Goal: Information Seeking & Learning: Compare options

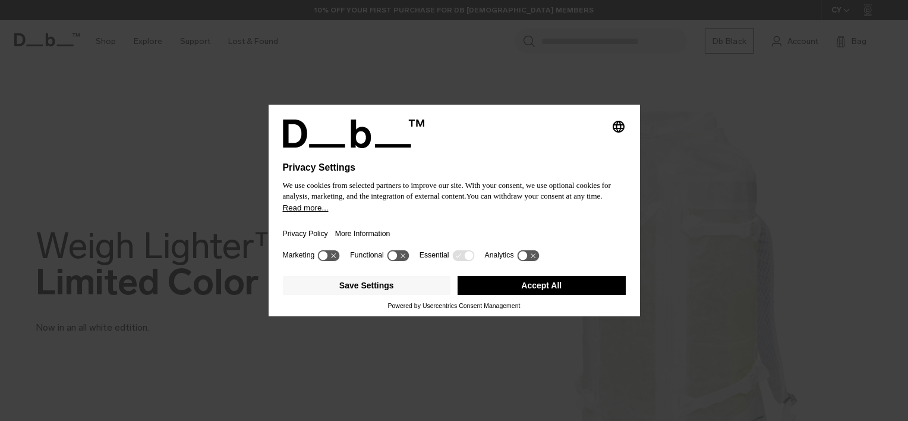
drag, startPoint x: 540, startPoint y: 284, endPoint x: 523, endPoint y: 283, distance: 17.9
click at [540, 284] on button "Accept All" at bounding box center [542, 285] width 168 height 19
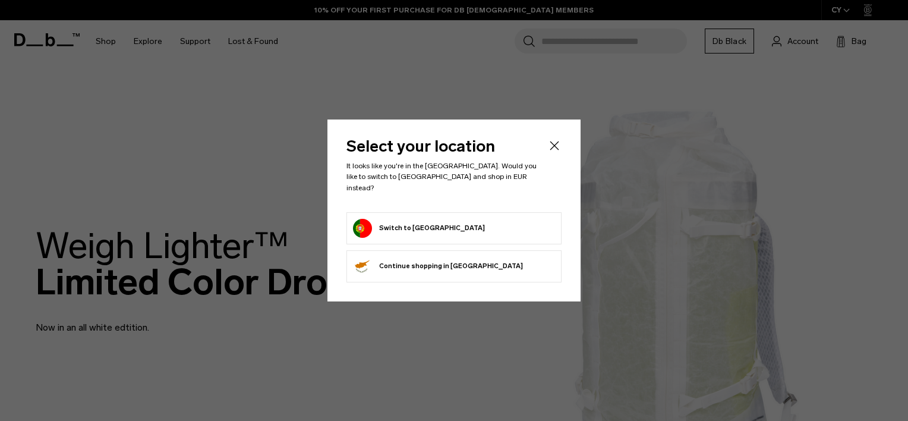
click at [401, 219] on button "Switch to Portugal" at bounding box center [419, 228] width 132 height 19
click at [404, 221] on button "Switch to Portugal" at bounding box center [419, 228] width 132 height 19
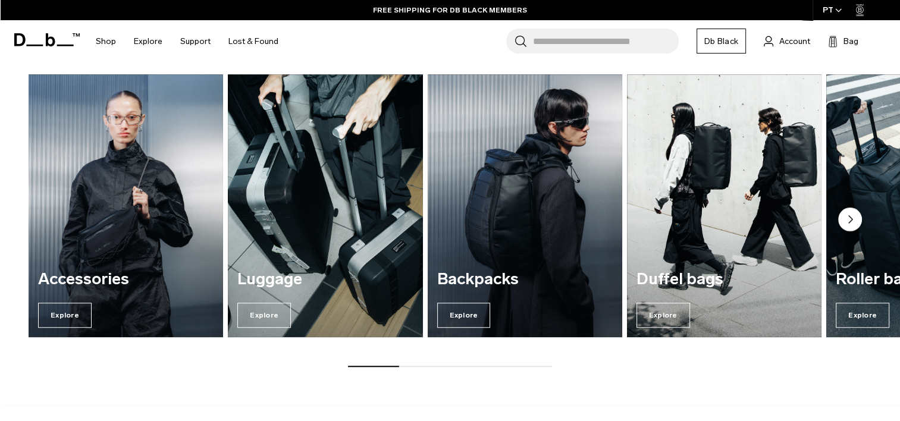
scroll to position [1011, 0]
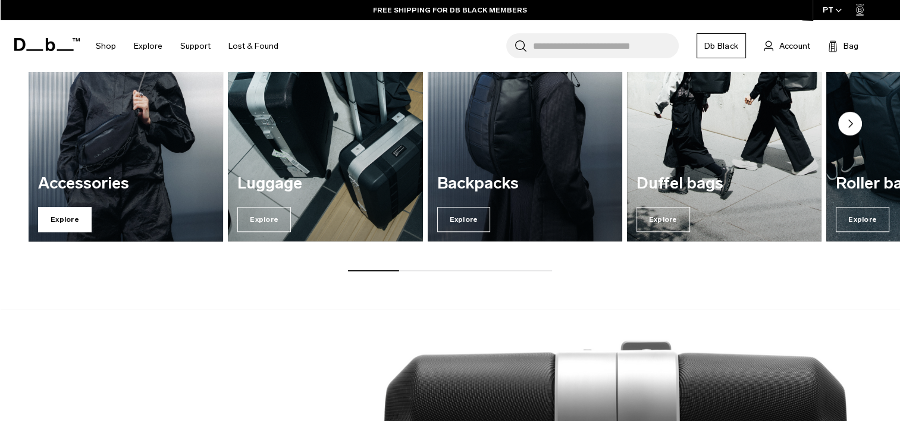
click at [52, 218] on span "Explore" at bounding box center [65, 219] width 54 height 25
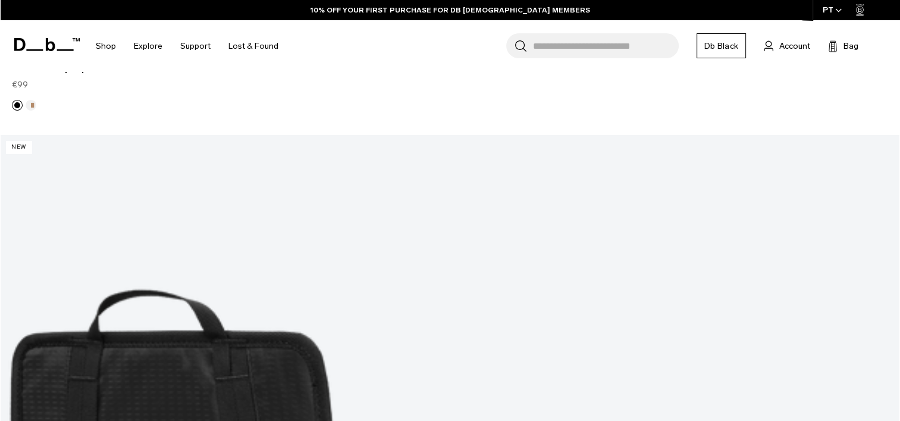
scroll to position [3865, 0]
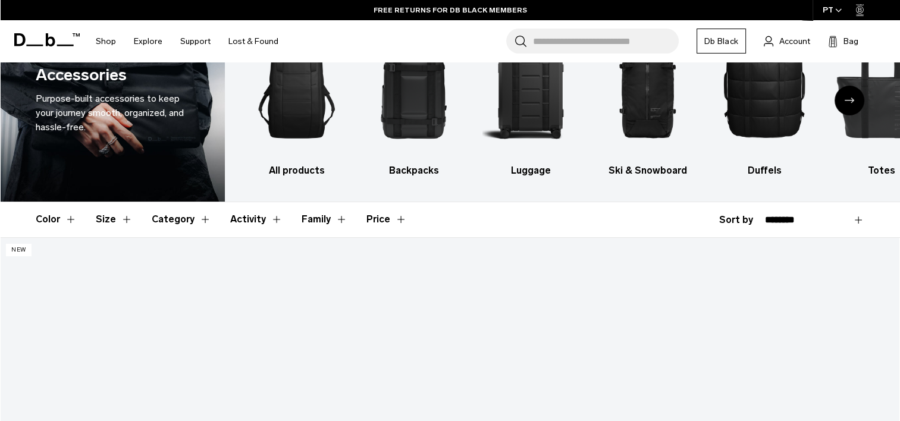
scroll to position [238, 0]
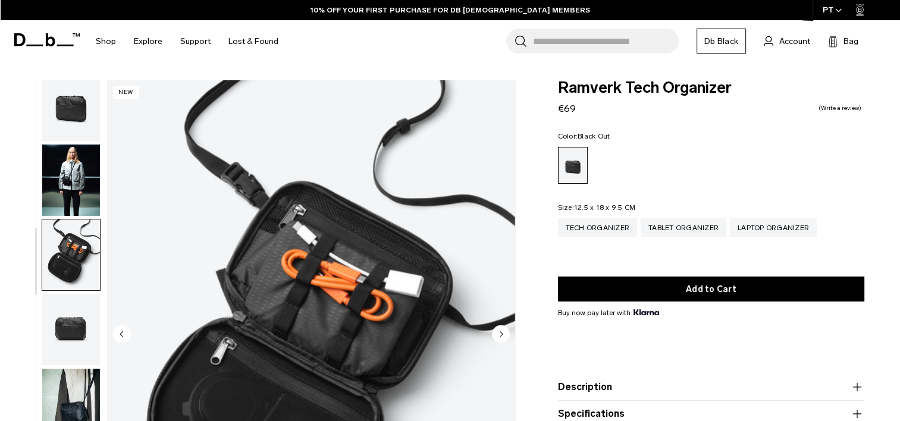
click at [78, 392] on img "button" at bounding box center [71, 404] width 58 height 71
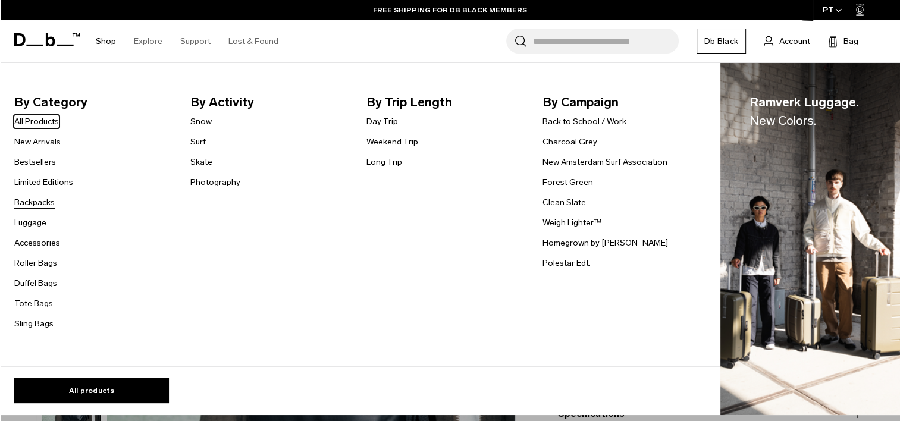
click at [29, 202] on link "Backpacks" at bounding box center [34, 202] width 40 height 12
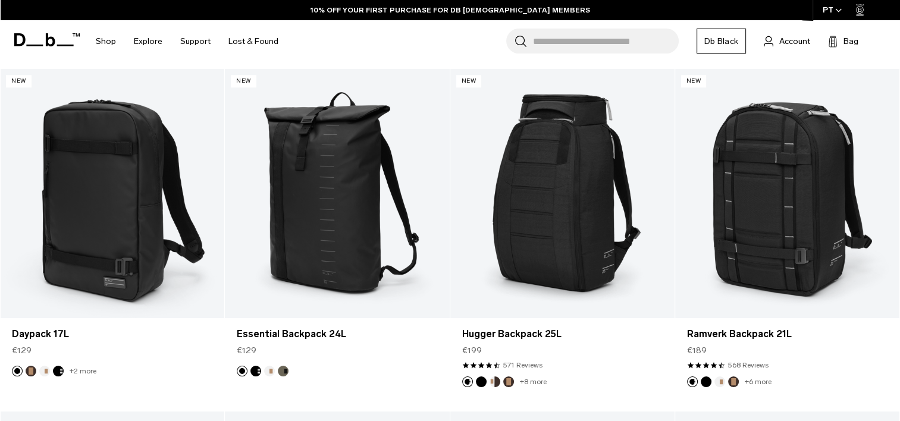
scroll to position [1249, 0]
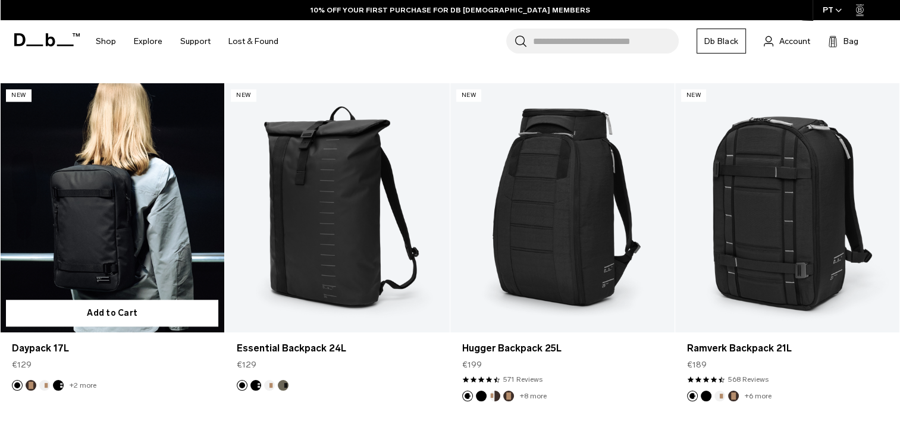
click at [107, 215] on link "Daypack 17L" at bounding box center [112, 207] width 224 height 249
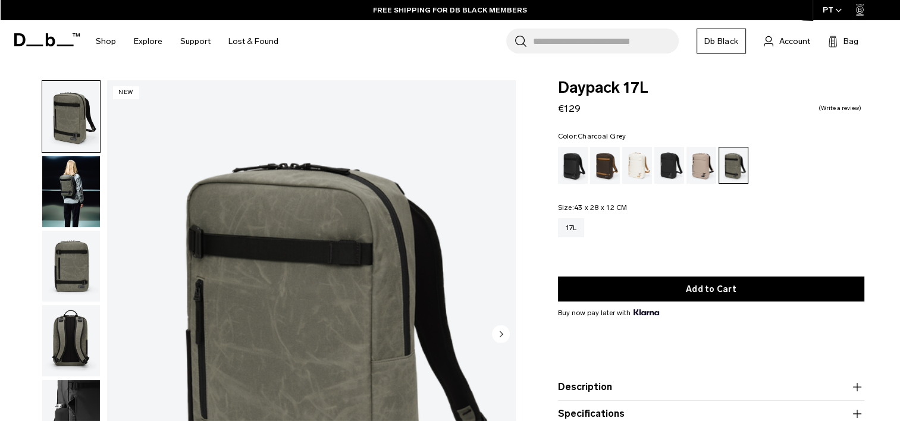
click at [669, 164] on div "Charcoal Grey" at bounding box center [669, 165] width 30 height 37
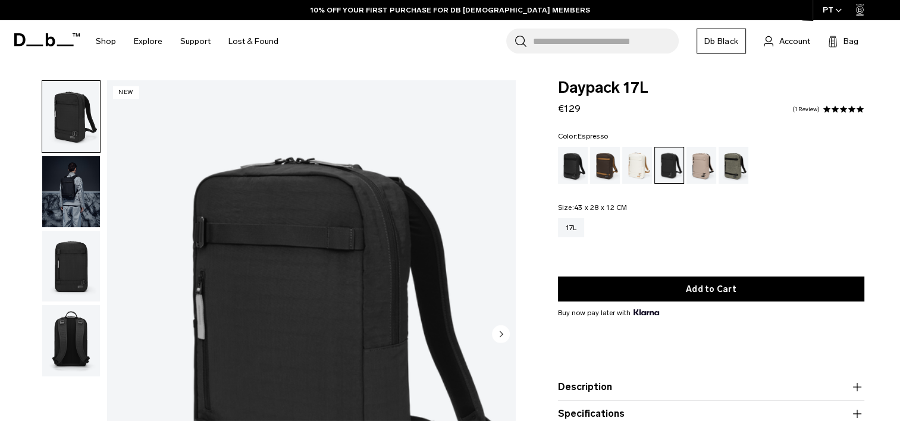
click at [611, 162] on div "Espresso" at bounding box center [605, 165] width 30 height 37
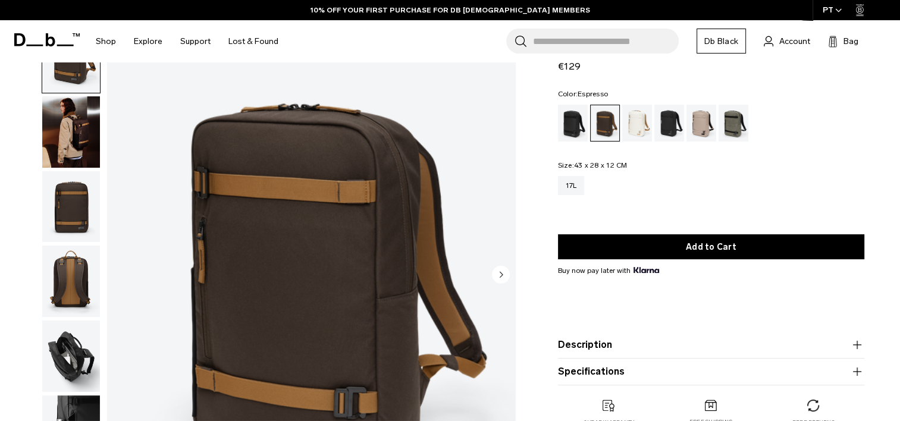
click at [73, 275] on img "button" at bounding box center [71, 281] width 58 height 71
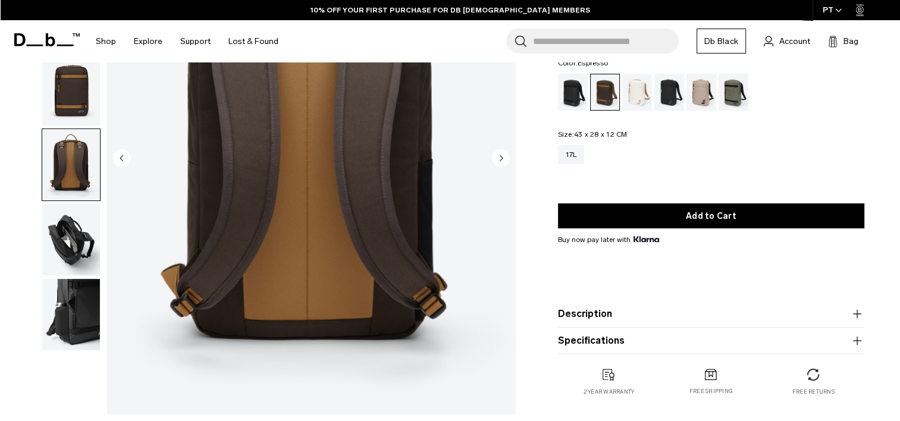
scroll to position [178, 0]
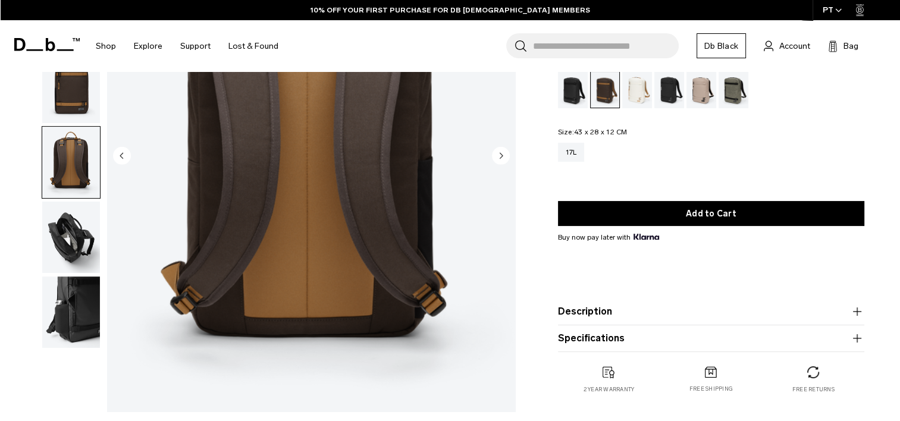
click at [76, 251] on img "button" at bounding box center [71, 237] width 58 height 71
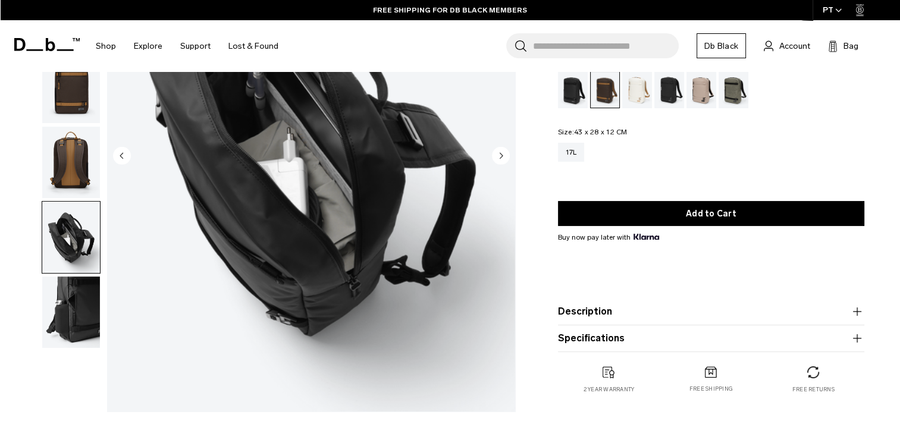
click at [87, 314] on img "button" at bounding box center [71, 311] width 58 height 71
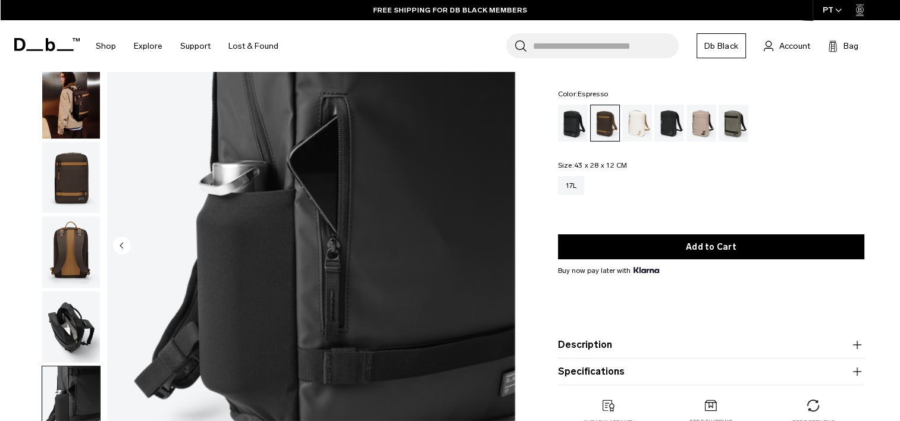
scroll to position [0, 0]
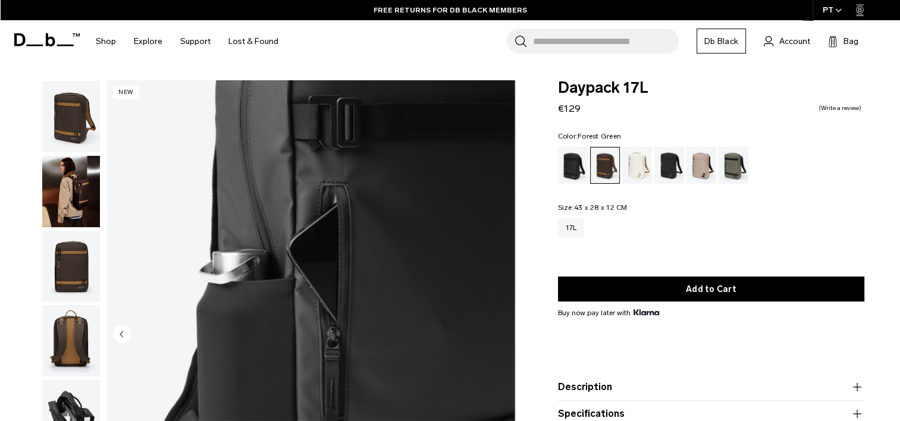
click at [727, 165] on div "Forest Green" at bounding box center [733, 165] width 30 height 37
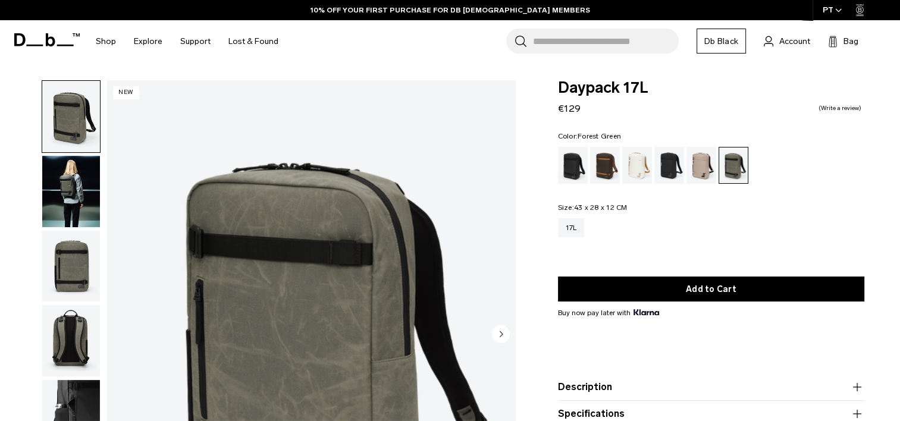
click at [76, 190] on img "button" at bounding box center [71, 191] width 58 height 71
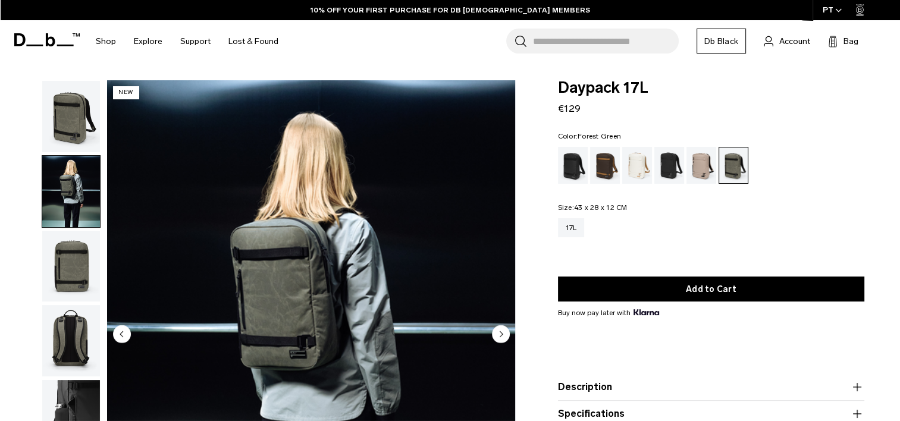
click at [62, 112] on img "button" at bounding box center [71, 116] width 58 height 71
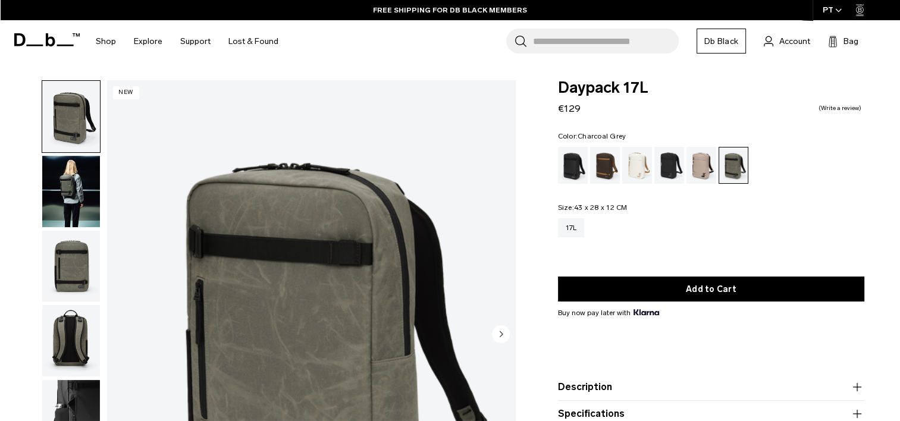
click at [666, 166] on div "Charcoal Grey" at bounding box center [669, 165] width 30 height 37
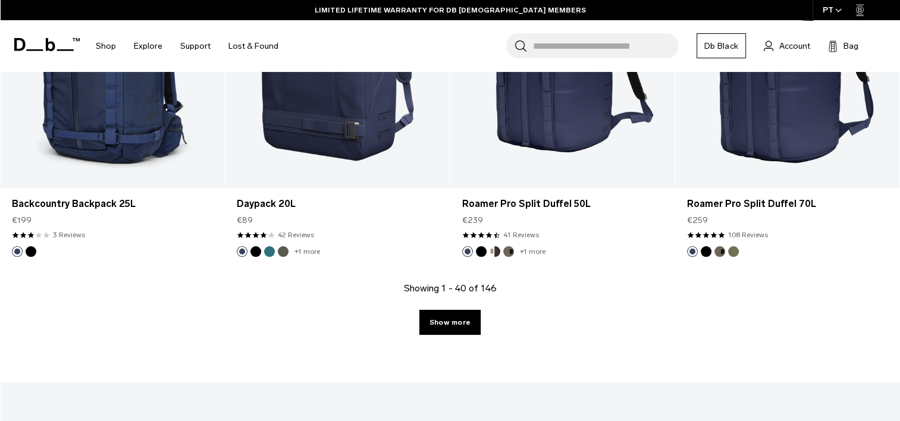
scroll to position [3508, 0]
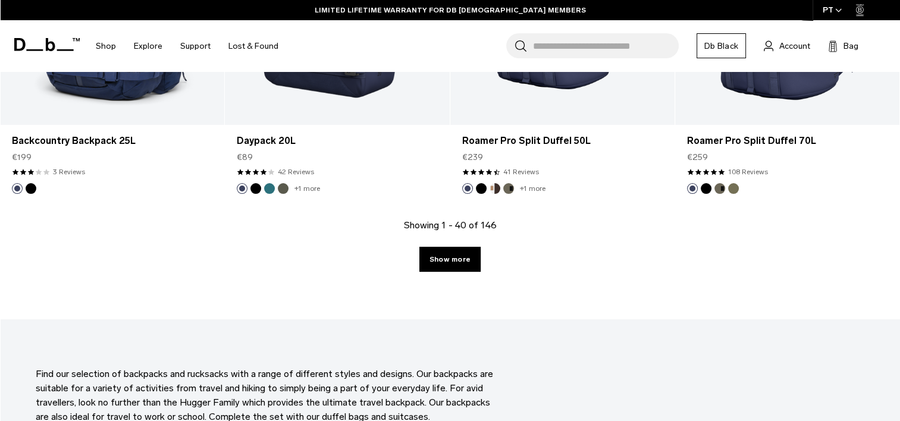
drag, startPoint x: 439, startPoint y: 262, endPoint x: 730, endPoint y: 257, distance: 290.8
click at [439, 262] on link "Show more" at bounding box center [449, 259] width 61 height 25
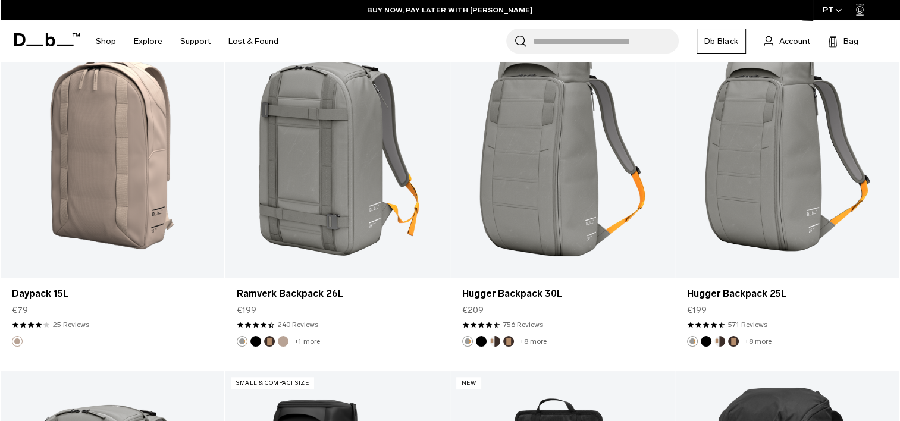
scroll to position [4725, 0]
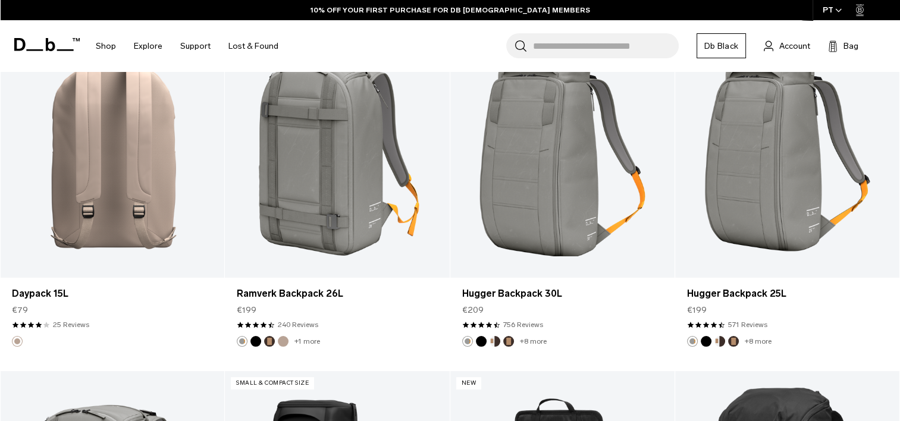
click at [77, 147] on link "Daypack 15L" at bounding box center [112, 153] width 224 height 249
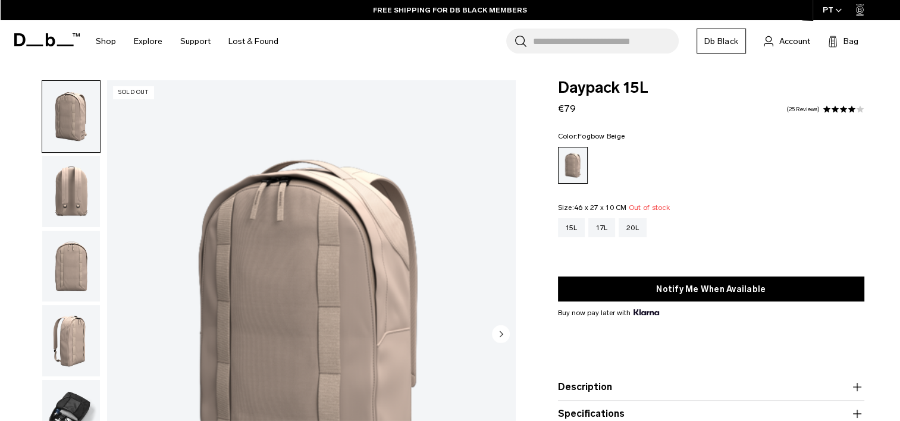
click at [68, 402] on img "button" at bounding box center [71, 415] width 58 height 71
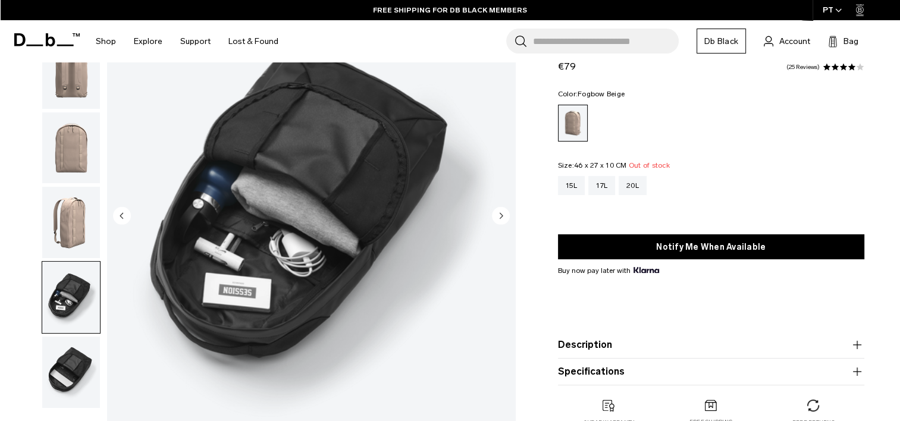
scroll to position [119, 0]
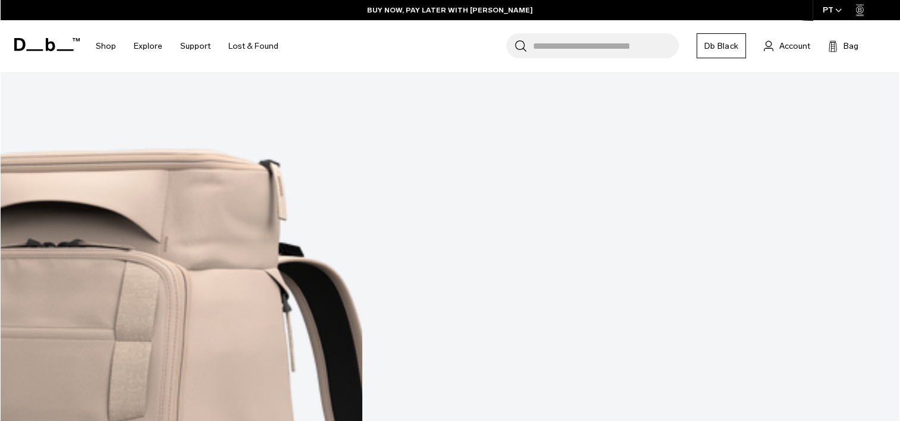
scroll to position [3684, 0]
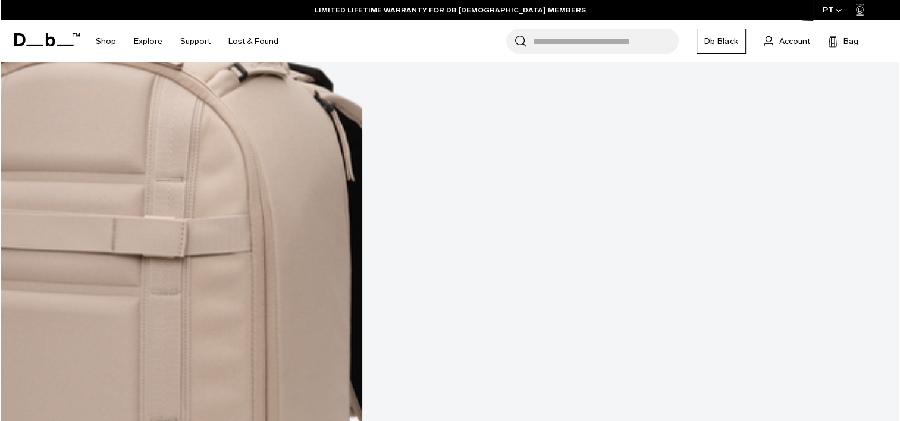
scroll to position [7106, 0]
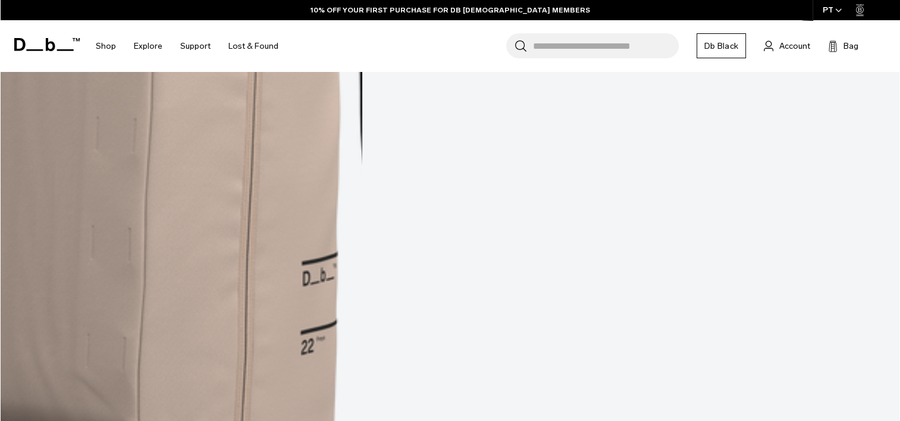
scroll to position [9128, 0]
